Goal: Task Accomplishment & Management: Manage account settings

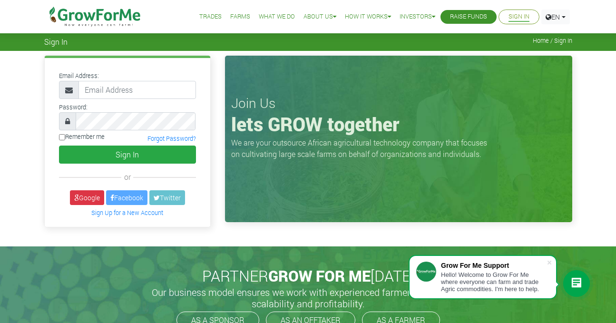
click at [119, 92] on input "email" at bounding box center [136, 90] width 117 height 18
type input "233249626367@growforme.com"
click at [62, 137] on input "Remember me" at bounding box center [62, 137] width 6 height 6
checkbox input "true"
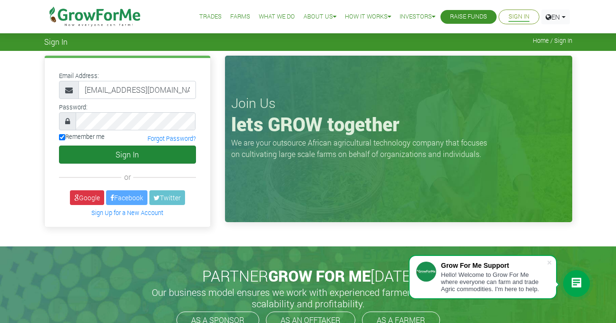
click at [135, 156] on button "Sign In" at bounding box center [127, 154] width 137 height 18
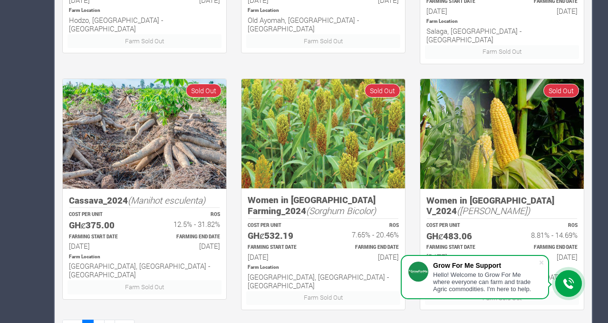
scroll to position [609, 0]
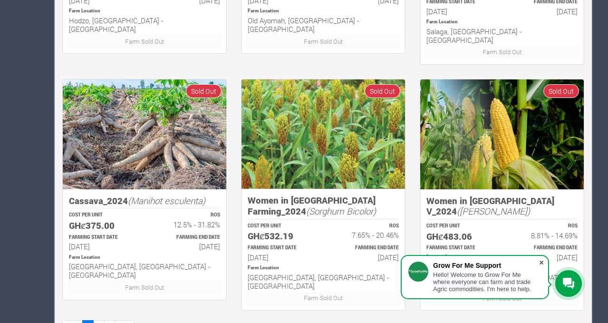
click at [543, 260] on span at bounding box center [542, 263] width 10 height 10
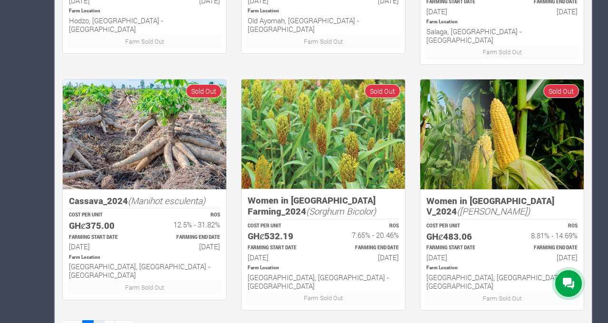
click at [98, 320] on link "2" at bounding box center [98, 327] width 11 height 14
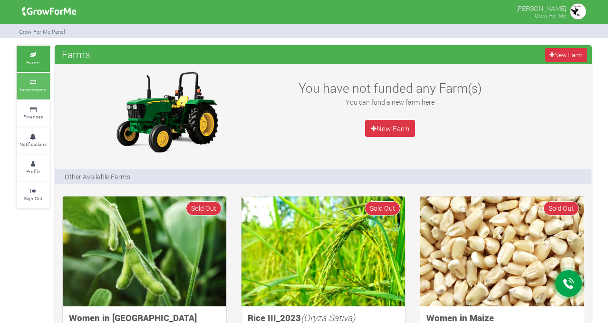
click at [35, 81] on icon at bounding box center [33, 82] width 29 height 5
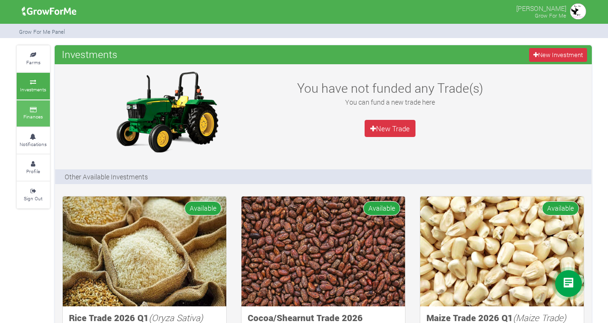
click at [39, 101] on link "Finances" at bounding box center [33, 113] width 33 height 26
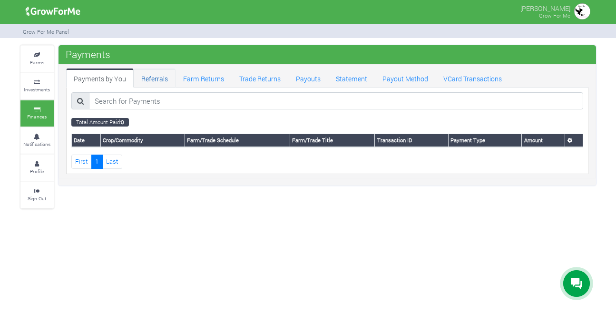
click at [149, 81] on link "Referrals" at bounding box center [155, 77] width 42 height 19
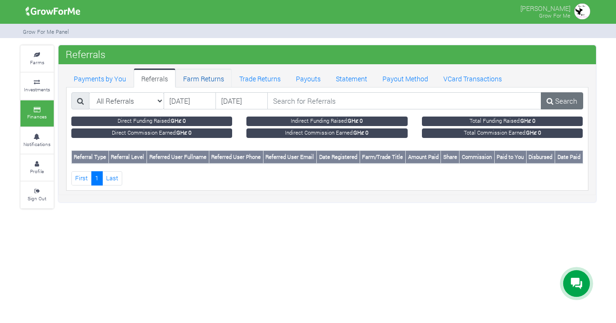
click at [185, 80] on link "Farm Returns" at bounding box center [203, 77] width 56 height 19
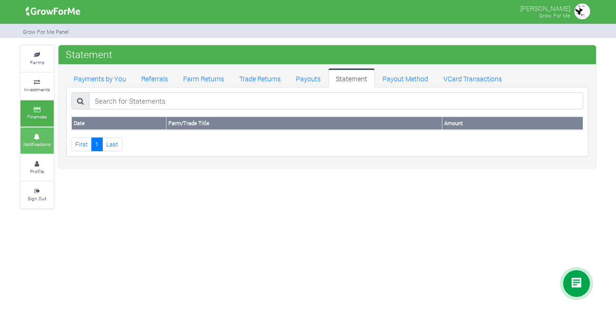
click at [39, 145] on small "Notifications" at bounding box center [36, 144] width 27 height 7
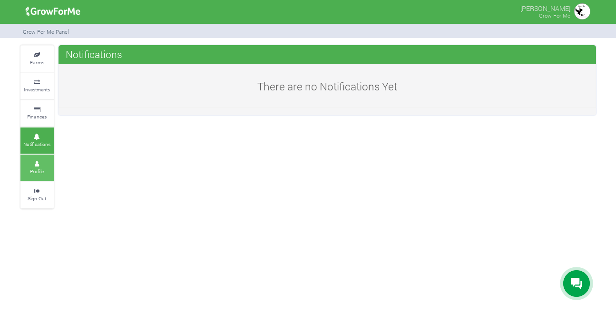
click at [34, 168] on small "Profile" at bounding box center [37, 171] width 14 height 7
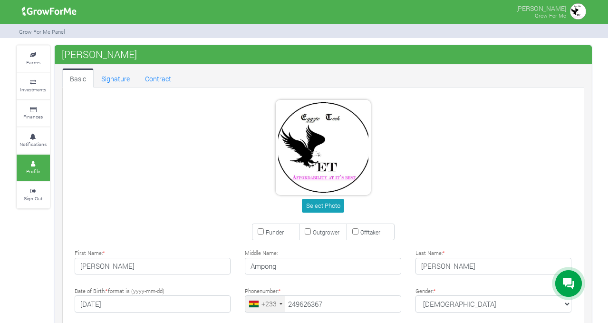
type input "24 962 6367"
click at [40, 62] on link "Farms" at bounding box center [33, 59] width 33 height 26
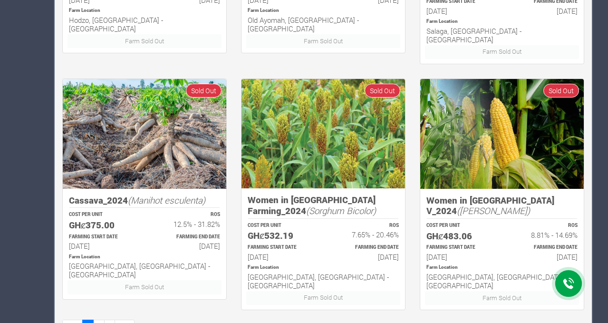
scroll to position [609, 0]
